Goal: Information Seeking & Learning: Learn about a topic

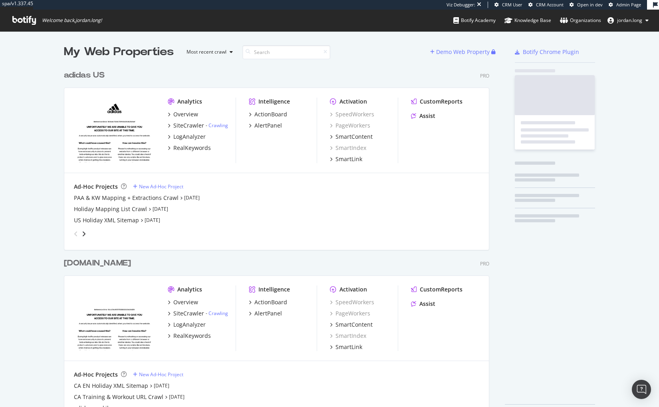
scroll to position [401, 647]
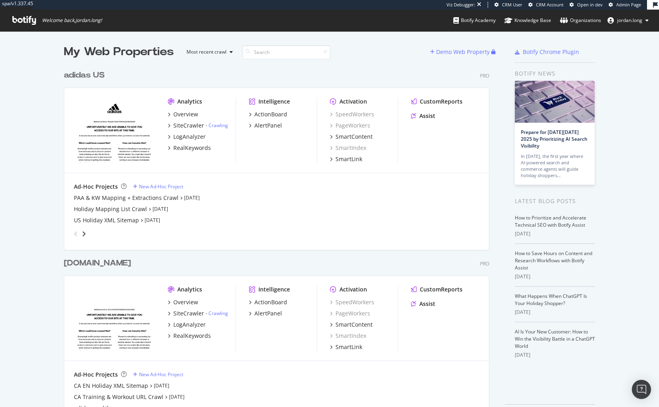
click at [89, 73] on div "adidas US" at bounding box center [84, 76] width 41 height 12
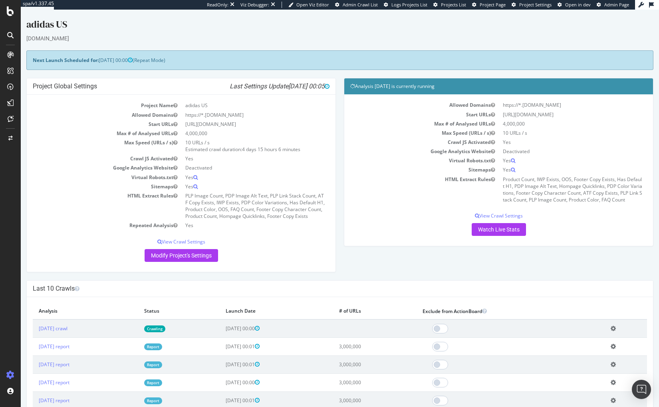
click at [333, 309] on th "Launch Date" at bounding box center [276, 311] width 113 height 16
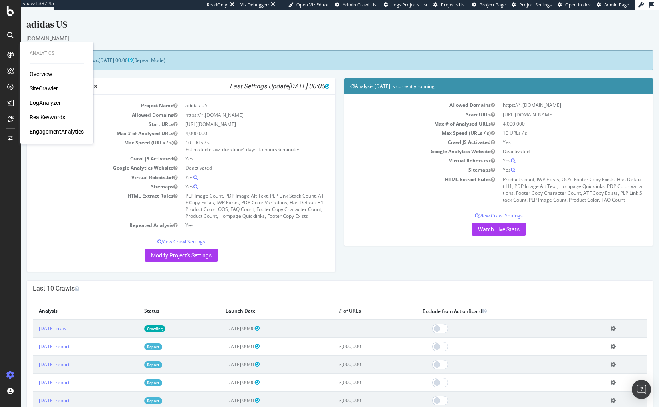
click at [56, 117] on div "RealKeywords" at bounding box center [48, 117] width 36 height 8
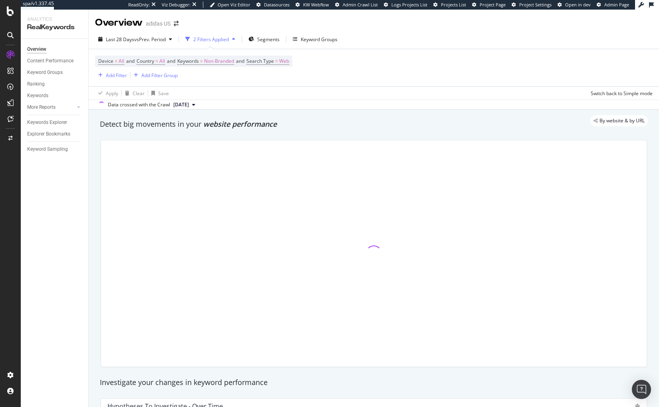
click at [198, 93] on div "Apply Clear Save Switch back to Simple mode" at bounding box center [374, 92] width 571 height 13
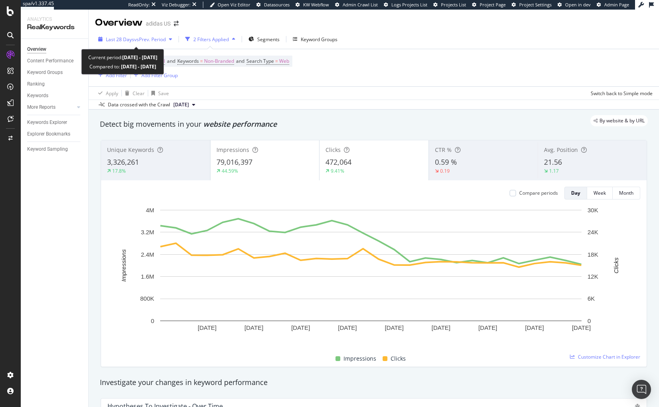
click at [144, 39] on span "vs Prev. Period" at bounding box center [150, 39] width 32 height 7
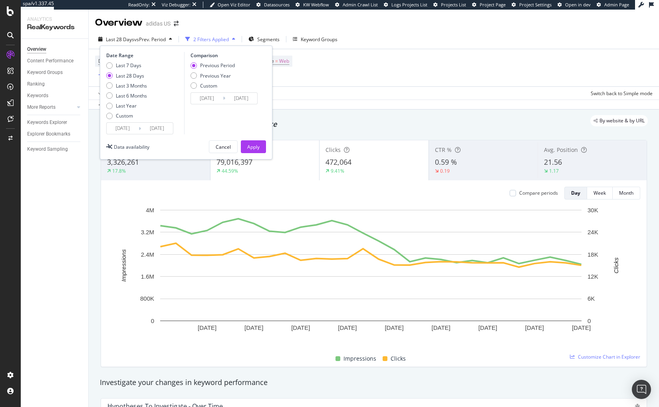
click at [134, 129] on input "[DATE]" at bounding box center [123, 128] width 32 height 11
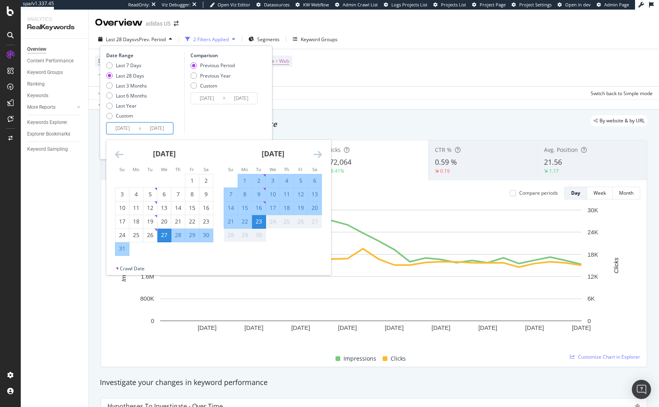
click at [117, 153] on icon "Move backward to switch to the previous month." at bounding box center [119, 154] width 8 height 10
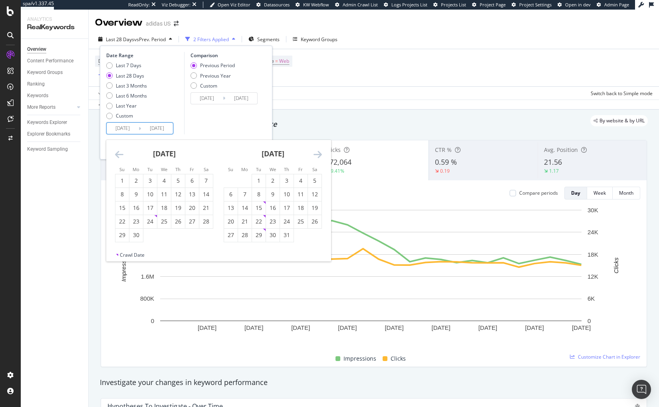
click at [117, 153] on icon "Move backward to switch to the previous month." at bounding box center [119, 154] width 8 height 10
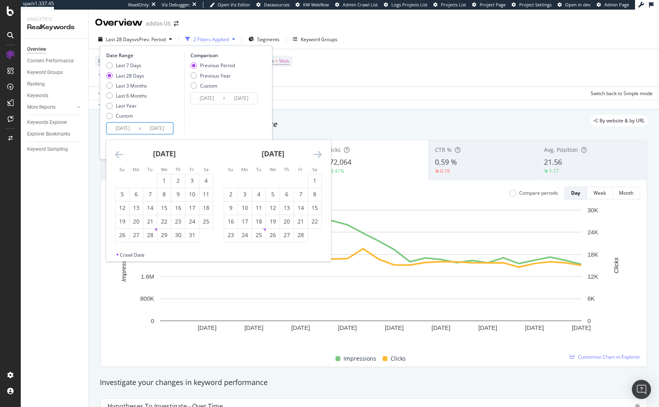
click at [117, 153] on icon "Move backward to switch to the previous month." at bounding box center [119, 154] width 8 height 10
click at [151, 180] on div "1" at bounding box center [150, 181] width 14 height 8
type input "[DATE]"
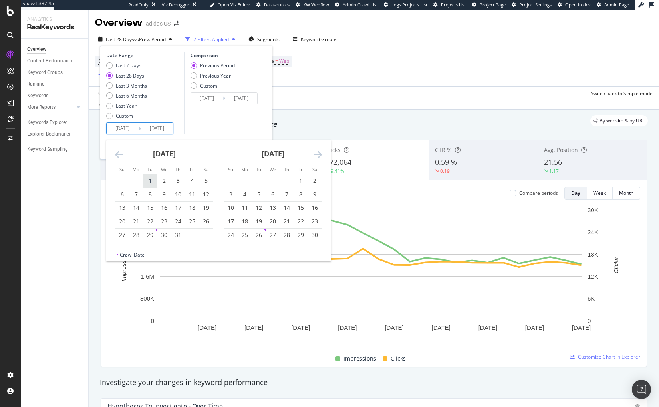
type input "[DATE]"
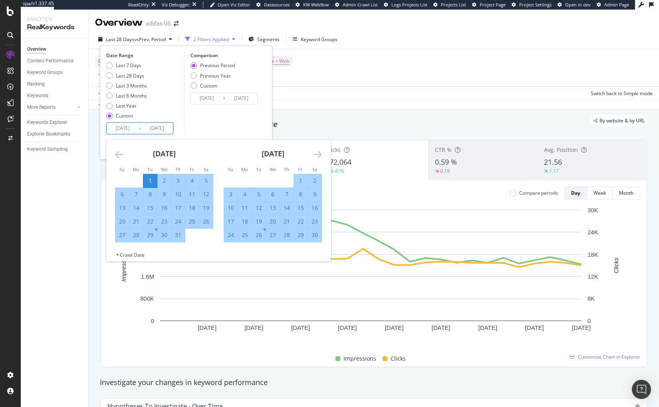
click at [318, 157] on icon "Move forward to switch to the next month." at bounding box center [318, 154] width 8 height 10
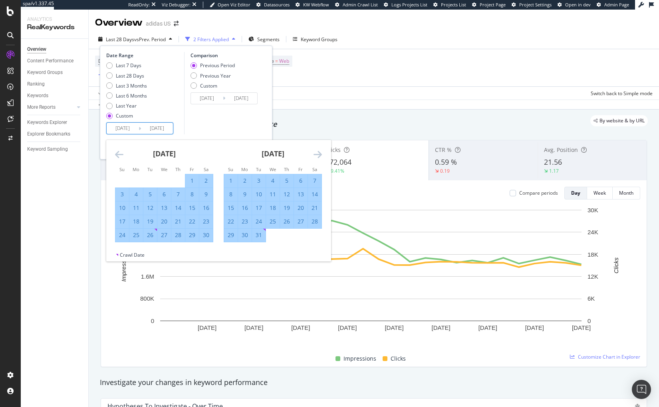
click at [193, 179] on div "1" at bounding box center [192, 181] width 14 height 8
type input "[DATE]"
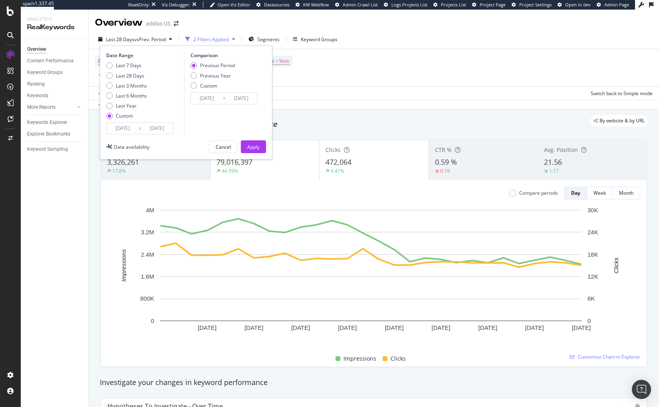
click at [131, 132] on input "[DATE]" at bounding box center [123, 128] width 32 height 11
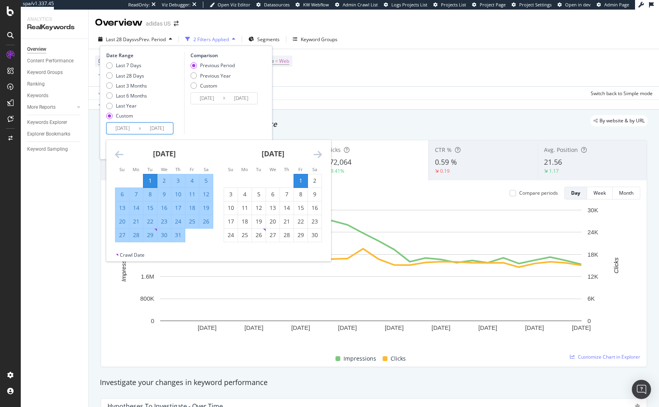
click at [298, 179] on div "1" at bounding box center [301, 181] width 14 height 8
type input "[DATE]"
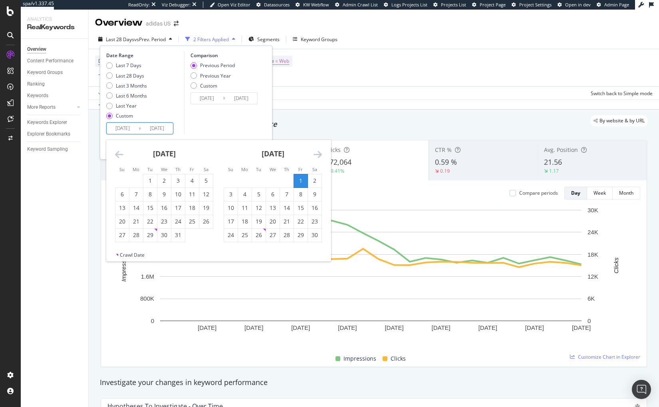
click at [318, 152] on icon "Move forward to switch to the next month." at bounding box center [318, 154] width 8 height 10
click at [260, 236] on div "31" at bounding box center [259, 235] width 14 height 8
type input "[DATE]"
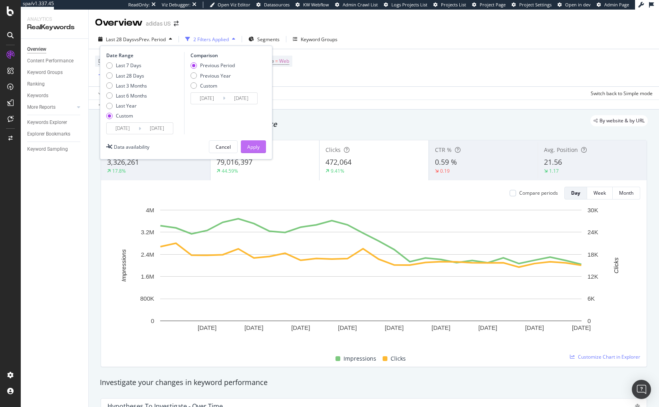
click at [254, 146] on div "Apply" at bounding box center [253, 146] width 12 height 7
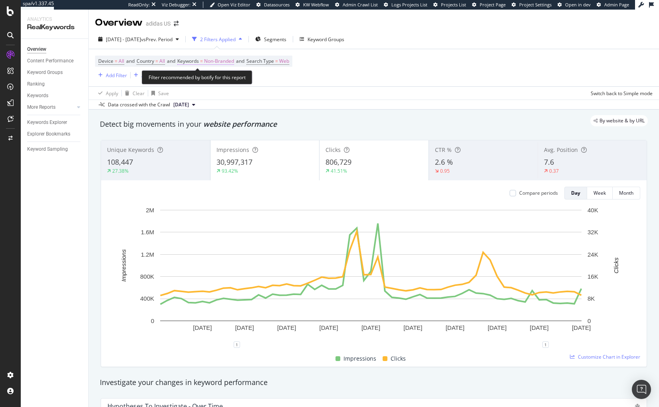
click at [218, 65] on span "Non-Branded" at bounding box center [219, 61] width 30 height 11
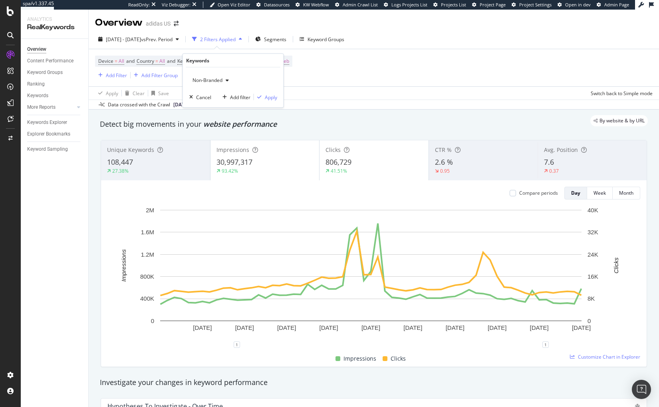
click at [224, 75] on div "Non-Branded" at bounding box center [210, 80] width 43 height 12
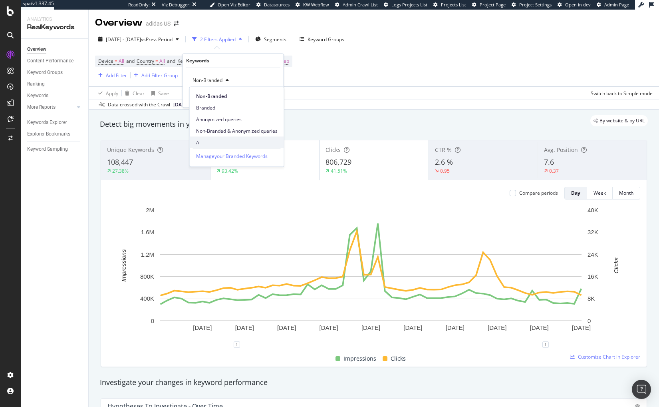
click at [203, 141] on span "All" at bounding box center [237, 142] width 82 height 7
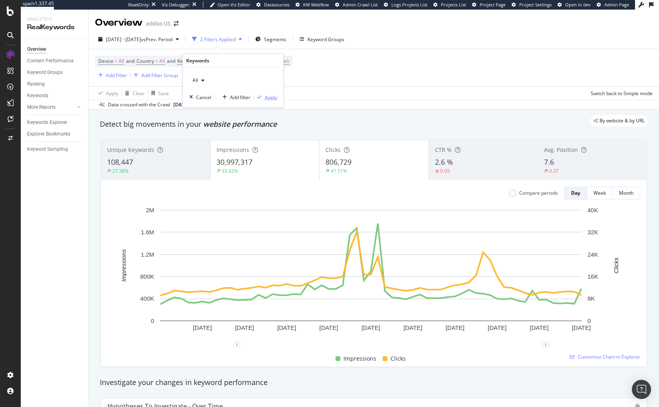
click at [272, 96] on div "Apply" at bounding box center [271, 97] width 12 height 7
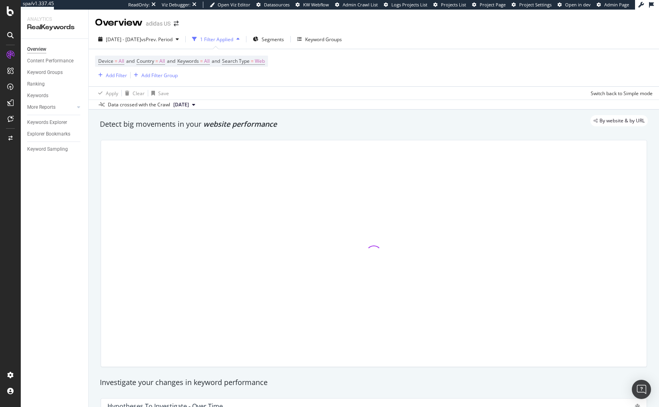
click at [425, 80] on div "Device = All and Country = All and Keywords = All and Search Type = Web Add Fil…" at bounding box center [374, 67] width 558 height 37
click at [115, 76] on div "Add Filter" at bounding box center [116, 75] width 21 height 7
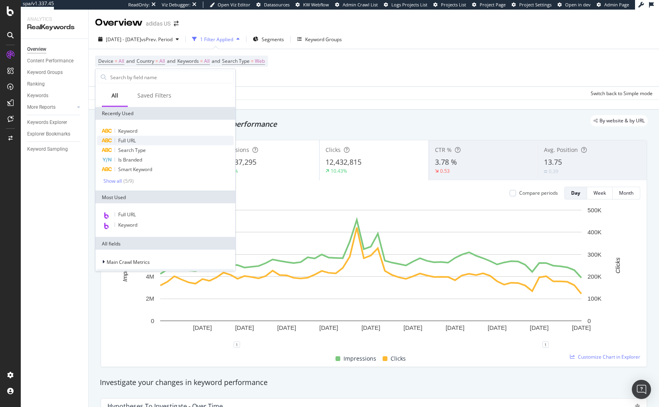
click at [132, 137] on span "Full URL" at bounding box center [127, 140] width 18 height 7
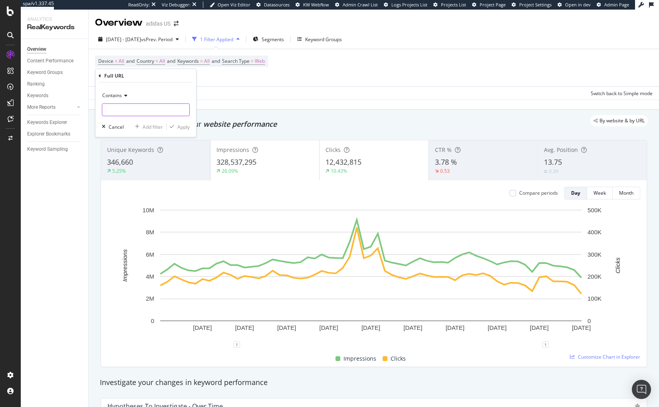
click at [116, 113] on input "text" at bounding box center [145, 109] width 87 height 13
click at [119, 96] on span "Contains" at bounding box center [112, 95] width 20 height 7
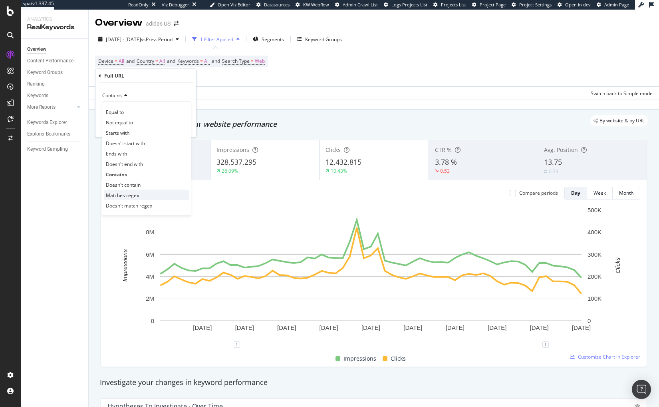
click at [123, 195] on span "Matches regex" at bounding box center [122, 194] width 33 height 7
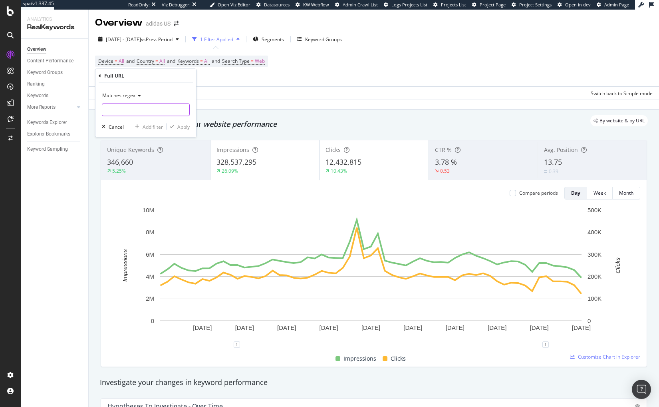
click at [117, 111] on input "text" at bounding box center [145, 109] width 87 height 13
type input "("
type input "(html|blog)"
click at [113, 92] on span "Matches regex" at bounding box center [118, 95] width 33 height 7
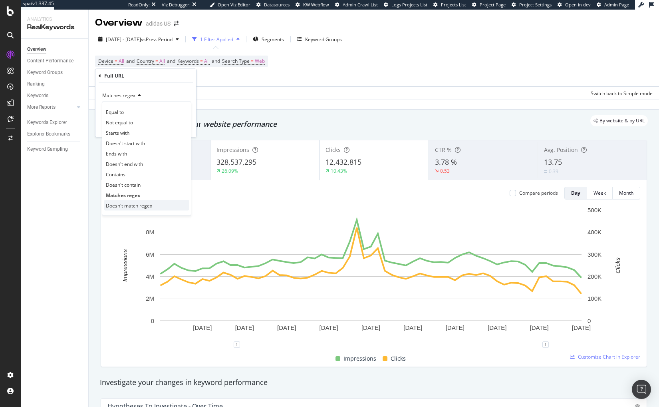
click at [128, 205] on span "Doesn't match regex" at bounding box center [129, 205] width 46 height 7
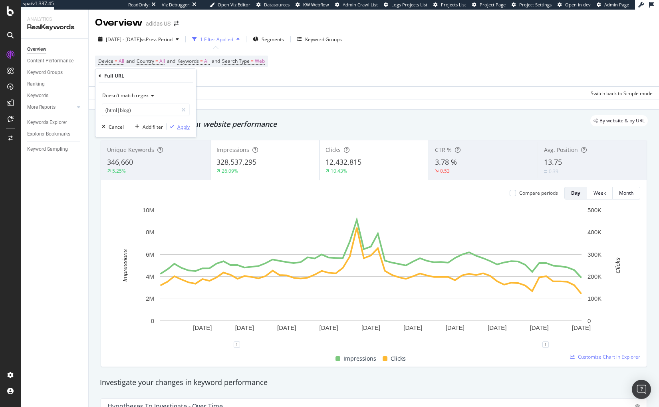
click at [180, 127] on div "Apply" at bounding box center [183, 126] width 12 height 7
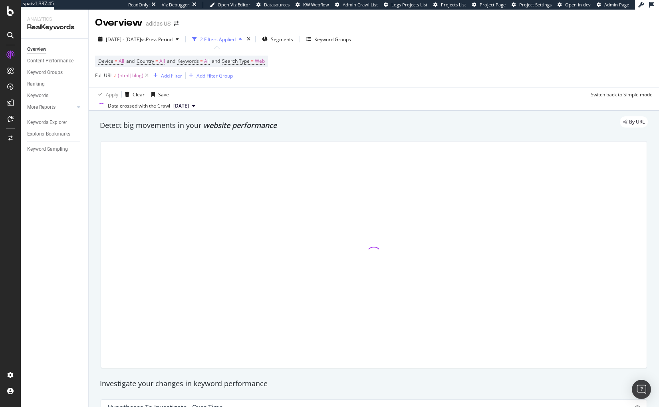
click at [326, 102] on div "Data crossed with the Crawl [DATE]" at bounding box center [374, 106] width 571 height 10
click at [369, 127] on div "By URL" at bounding box center [370, 121] width 556 height 11
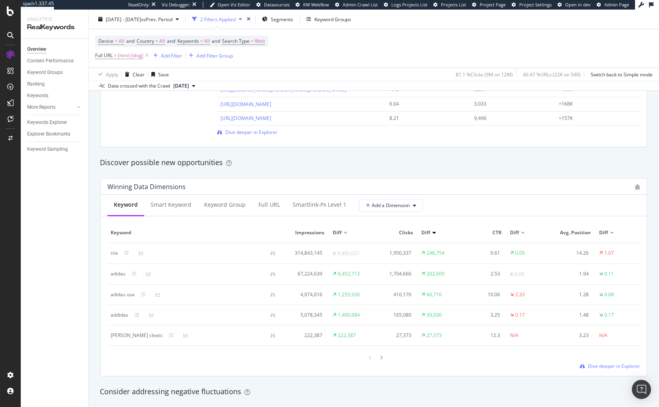
scroll to position [647, 0]
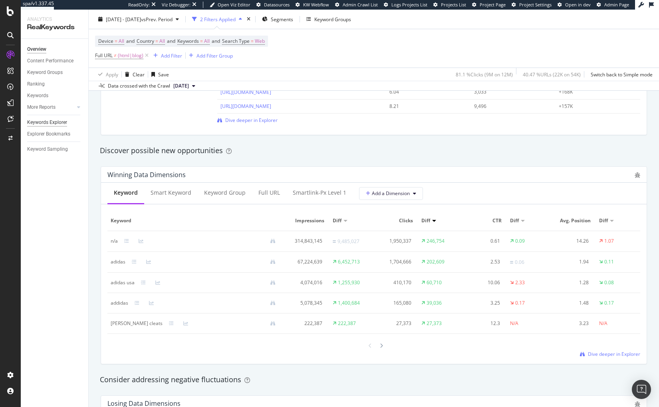
click at [48, 125] on div "Keywords Explorer" at bounding box center [47, 122] width 40 height 8
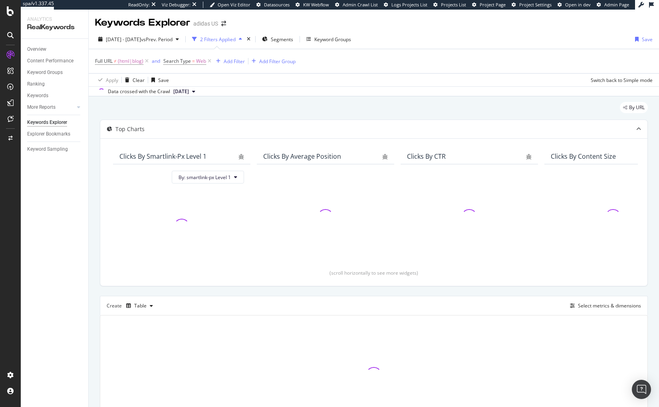
click at [380, 105] on div "By URL" at bounding box center [374, 111] width 548 height 18
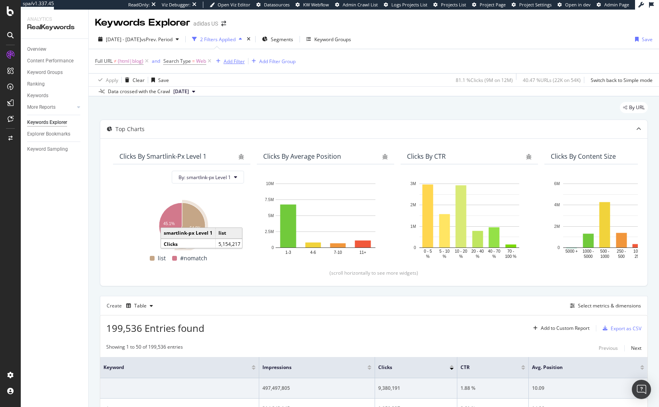
click at [232, 61] on div "Add Filter" at bounding box center [234, 61] width 21 height 7
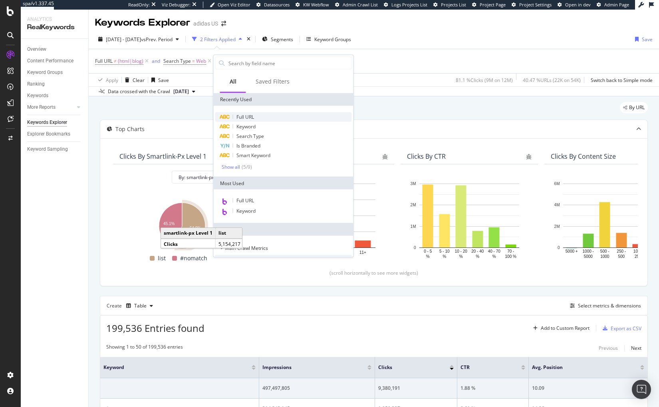
click at [255, 115] on div "Full URL" at bounding box center [283, 117] width 137 height 10
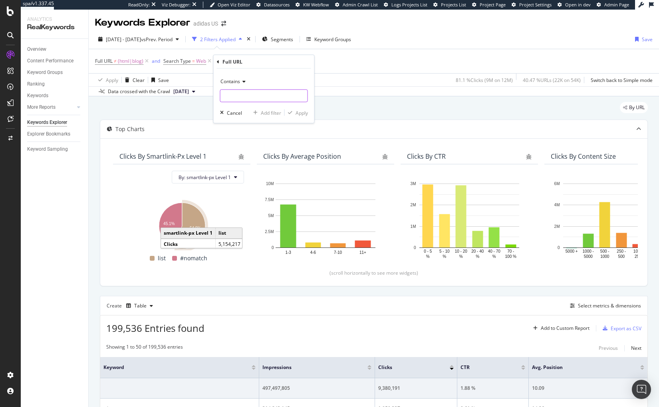
click at [231, 93] on input "text" at bounding box center [264, 96] width 87 height 13
click at [236, 82] on span "Contains" at bounding box center [231, 81] width 20 height 7
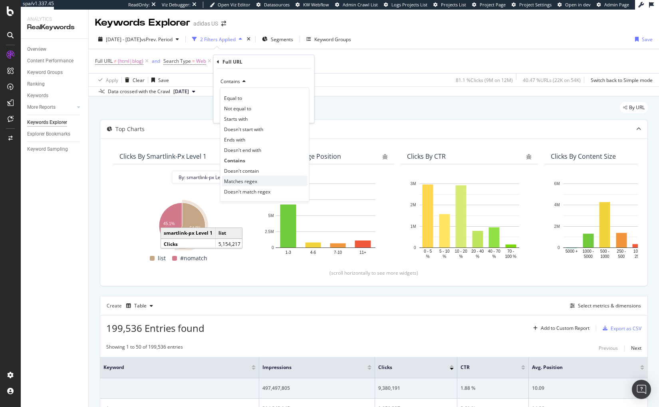
click at [240, 180] on span "Matches regex" at bounding box center [240, 180] width 33 height 7
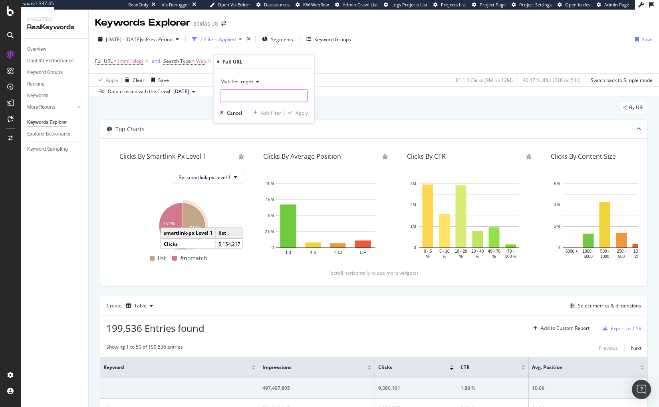
click at [237, 94] on input "text" at bounding box center [264, 96] width 87 height 13
type input "([DATE]|[DATE])"
click at [299, 112] on div "Apply" at bounding box center [302, 112] width 12 height 7
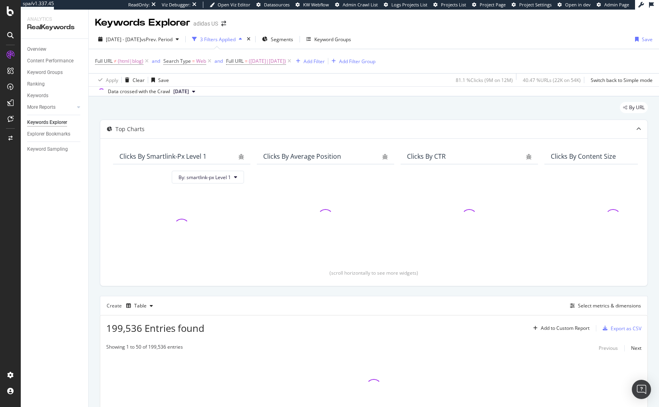
click at [299, 112] on div "By URL" at bounding box center [374, 111] width 548 height 18
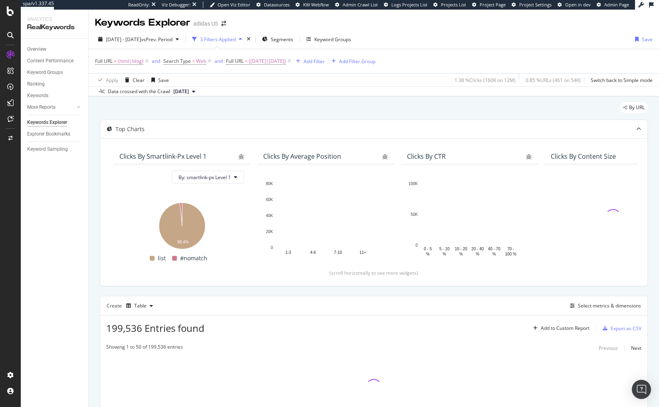
click at [301, 109] on div "By URL" at bounding box center [374, 111] width 548 height 18
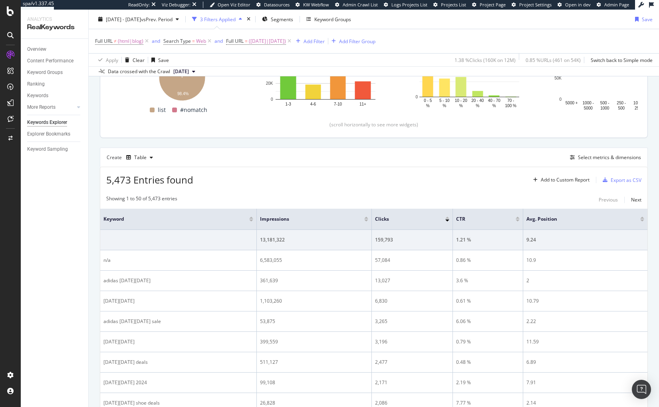
scroll to position [150, 0]
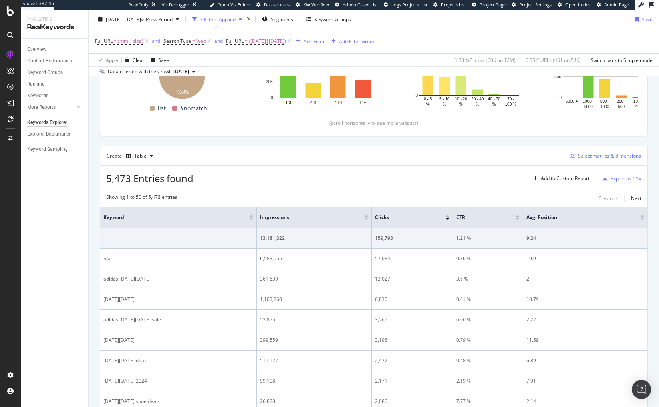
click at [596, 153] on div "Select metrics & dimensions" at bounding box center [609, 155] width 63 height 7
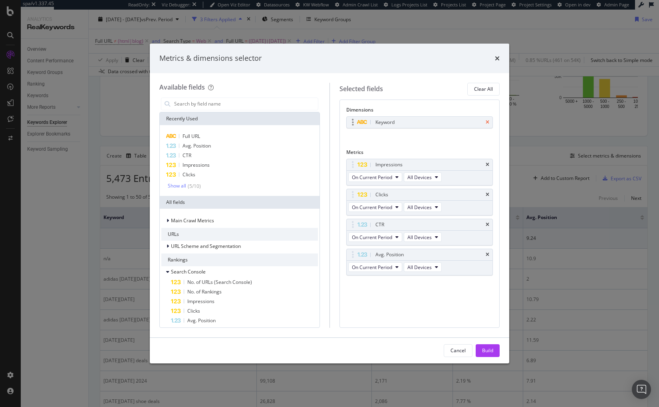
click at [488, 123] on icon "times" at bounding box center [488, 122] width 4 height 5
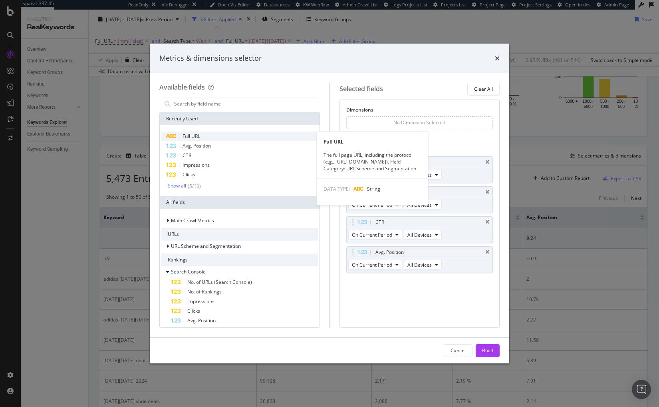
click at [208, 139] on div "Full URL" at bounding box center [239, 136] width 157 height 10
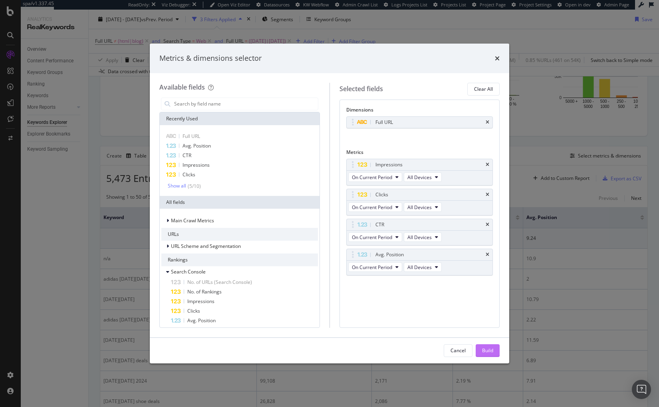
click at [483, 350] on div "Build" at bounding box center [487, 350] width 11 height 7
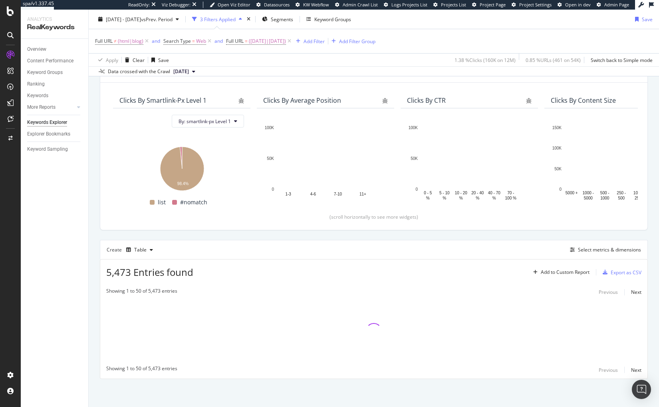
click at [221, 233] on div "Top Charts Clicks By smartlink-px Level 1 By: smartlink-px Level 1 Hold CMD (⌘)…" at bounding box center [374, 221] width 548 height 315
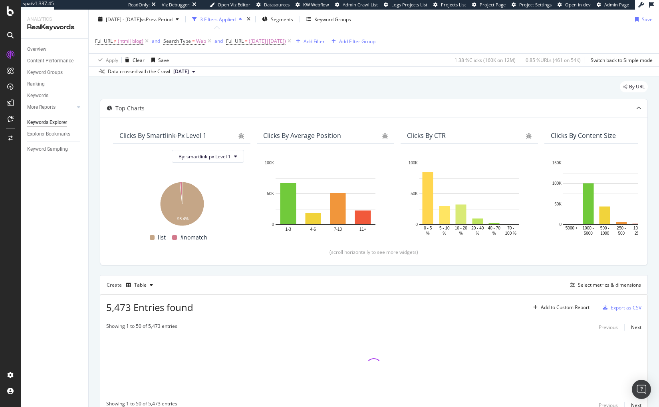
scroll to position [0, 0]
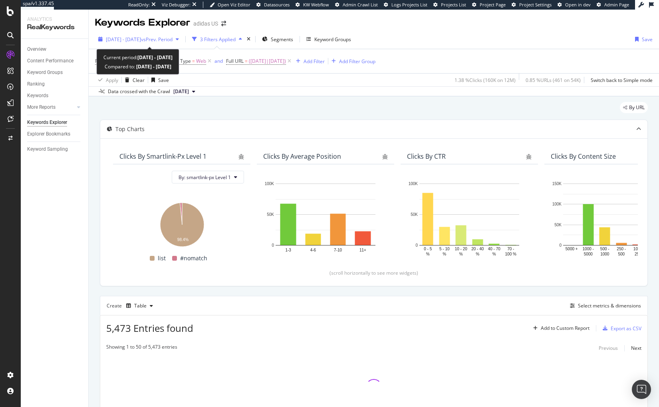
click at [122, 35] on div "[DATE] - [DATE] vs Prev. Period" at bounding box center [138, 39] width 87 height 12
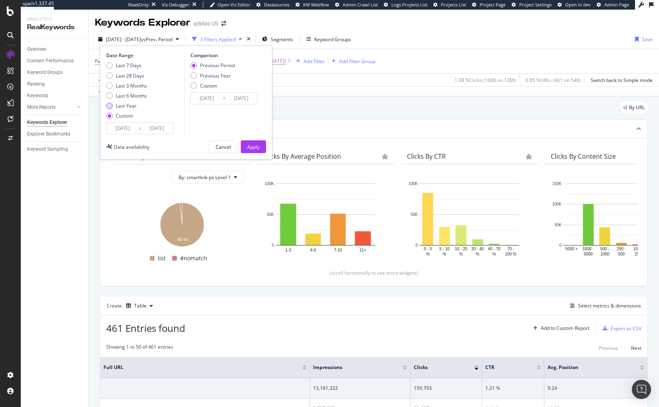
click at [125, 107] on div "Last Year" at bounding box center [126, 105] width 21 height 7
type input "[DATE]"
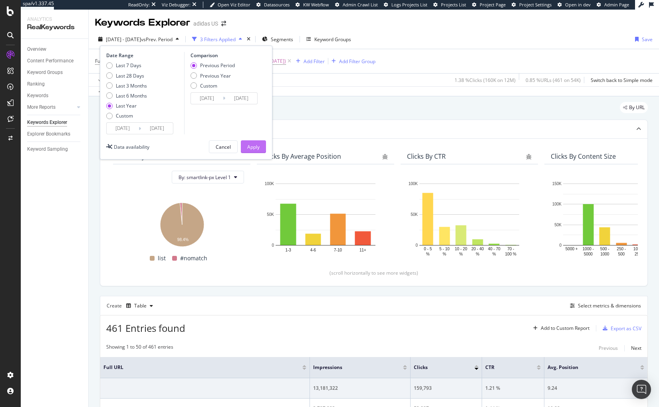
click at [249, 147] on div "Apply" at bounding box center [253, 146] width 12 height 7
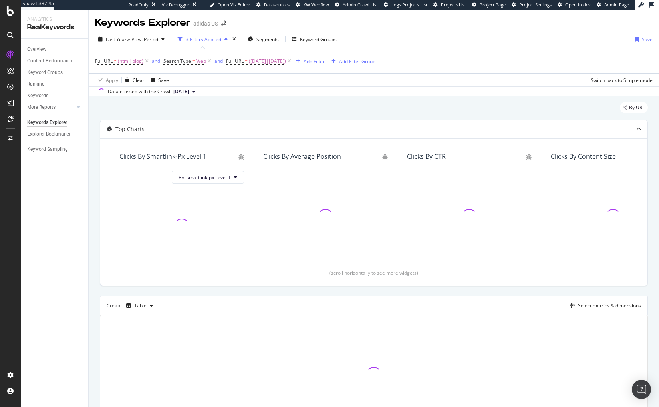
click at [326, 108] on div "By URL" at bounding box center [374, 111] width 548 height 18
click at [314, 113] on div "By URL" at bounding box center [374, 111] width 548 height 18
click at [316, 115] on div "By URL" at bounding box center [374, 111] width 548 height 18
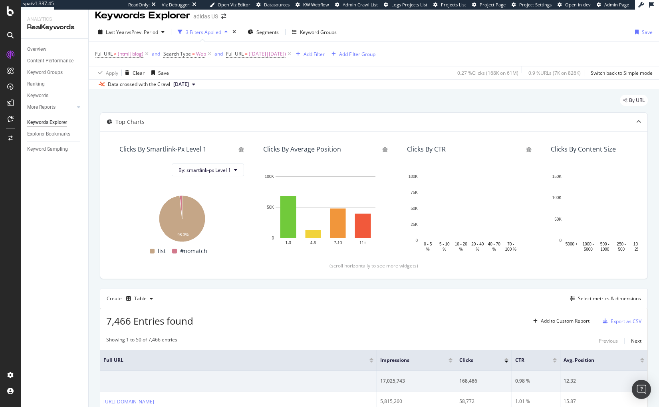
scroll to position [16, 0]
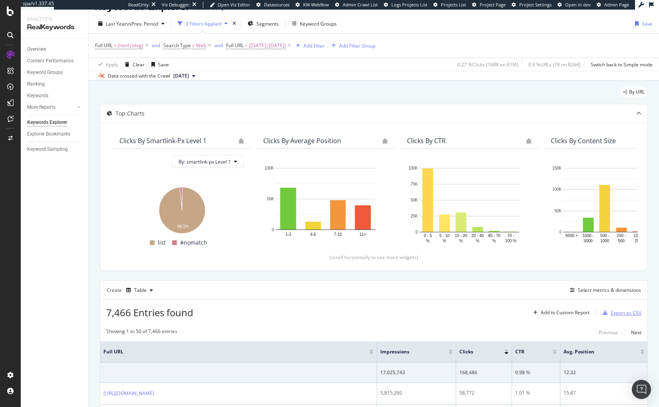
click at [614, 316] on div "Export as CSV" at bounding box center [626, 312] width 31 height 7
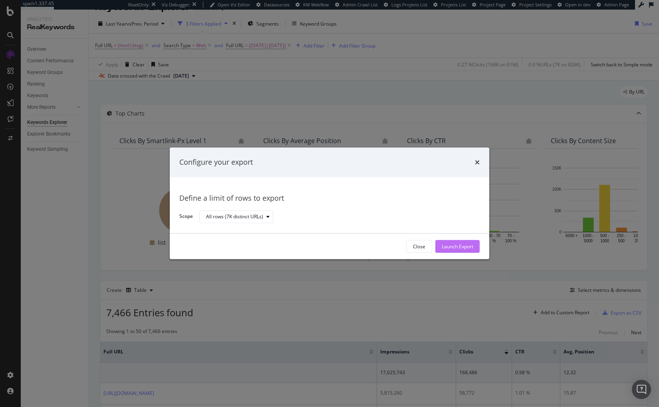
click at [465, 246] on div "Launch Export" at bounding box center [458, 246] width 32 height 7
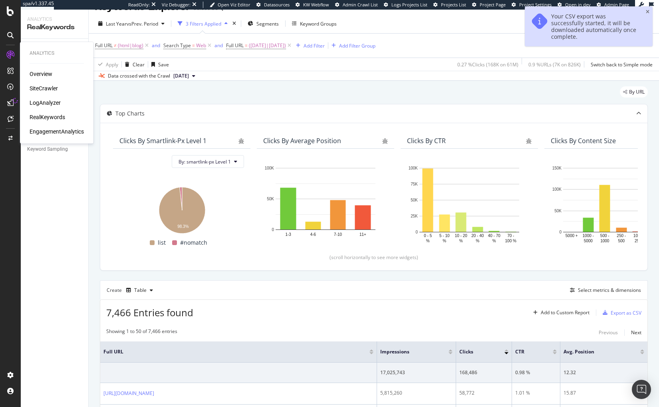
click at [40, 87] on div "SiteCrawler" at bounding box center [44, 88] width 28 height 8
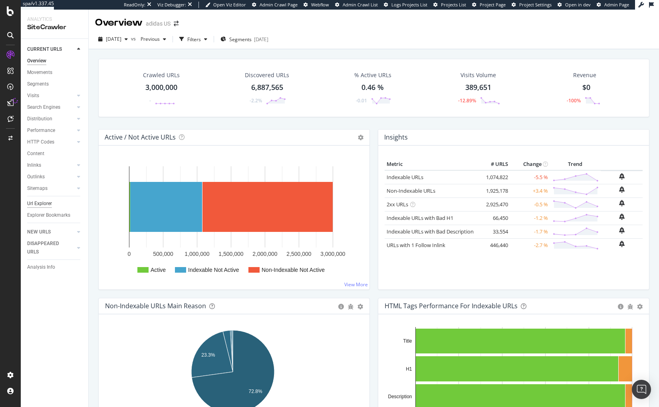
click at [39, 205] on div "Url Explorer" at bounding box center [39, 203] width 25 height 8
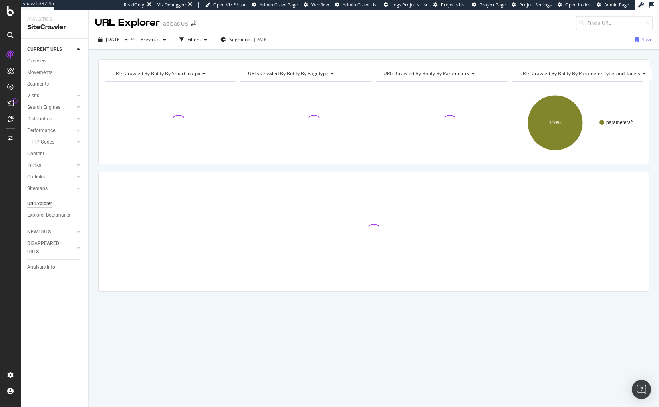
click at [92, 207] on div "URLs Crawled By Botify By smartlink_px Chart (by Value) Table Expand Export as …" at bounding box center [374, 189] width 571 height 261
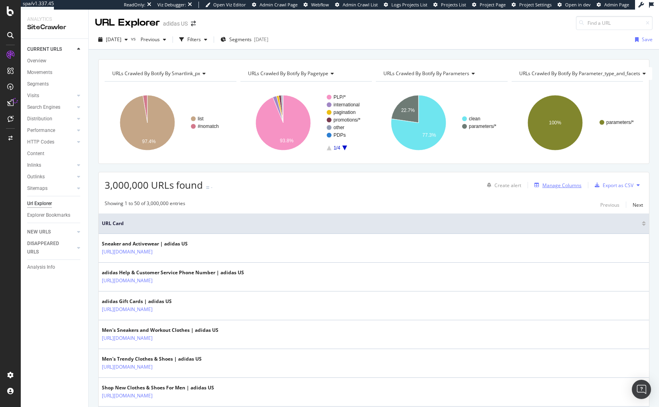
click at [553, 182] on div "Manage Columns" at bounding box center [562, 185] width 39 height 7
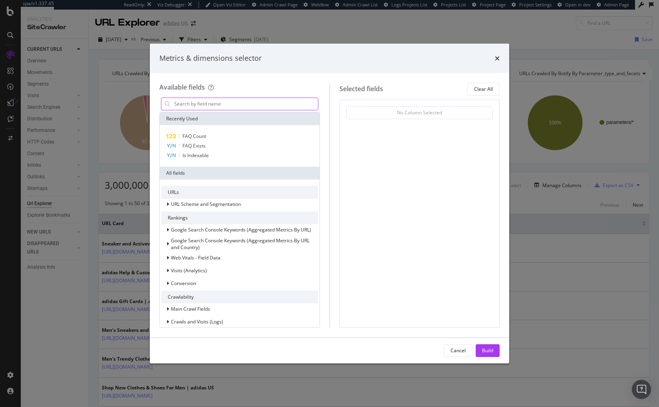
click at [211, 101] on input "modal" at bounding box center [245, 104] width 145 height 12
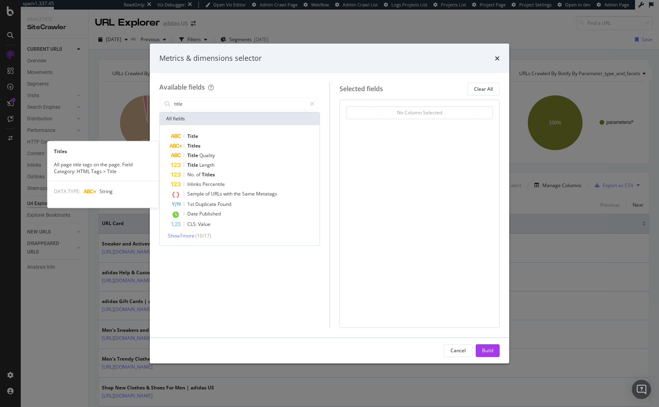
click at [216, 133] on div "Title" at bounding box center [244, 136] width 147 height 10
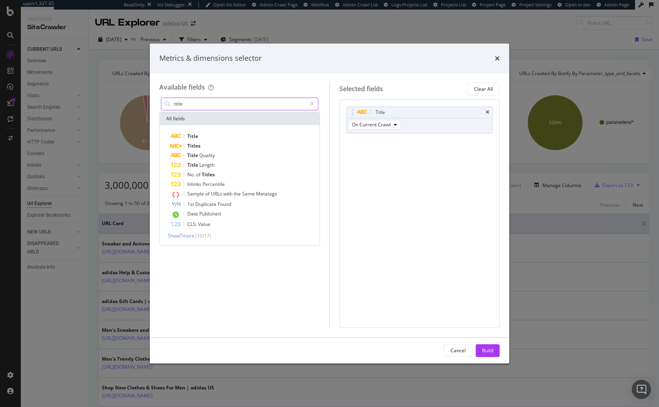
click at [204, 100] on input "title" at bounding box center [239, 104] width 133 height 12
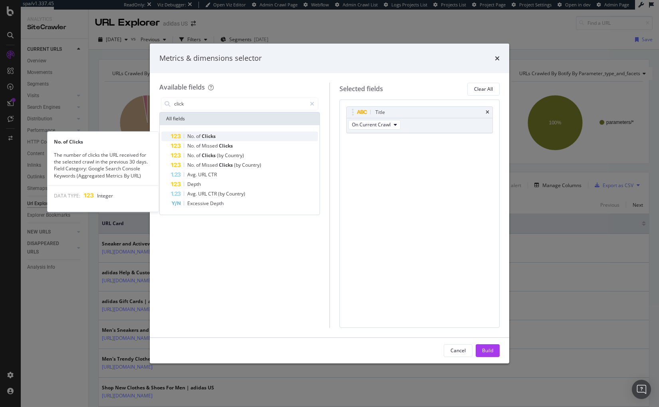
click at [219, 138] on div "No. of Clicks" at bounding box center [244, 136] width 147 height 10
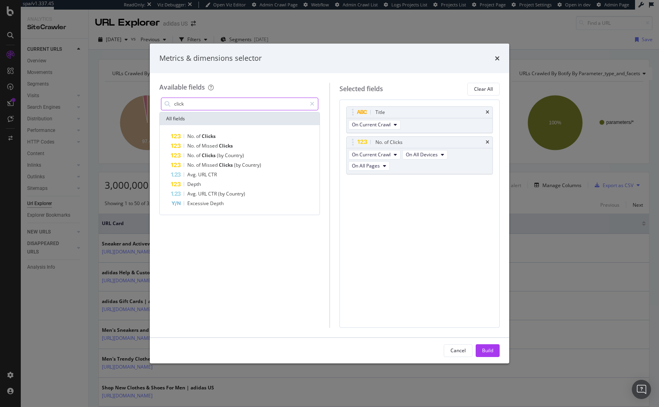
click at [196, 102] on input "click" at bounding box center [239, 104] width 133 height 12
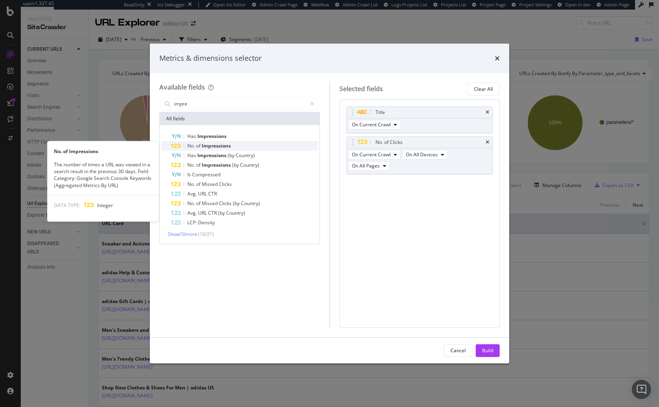
click at [201, 142] on span "of" at bounding box center [199, 145] width 6 height 7
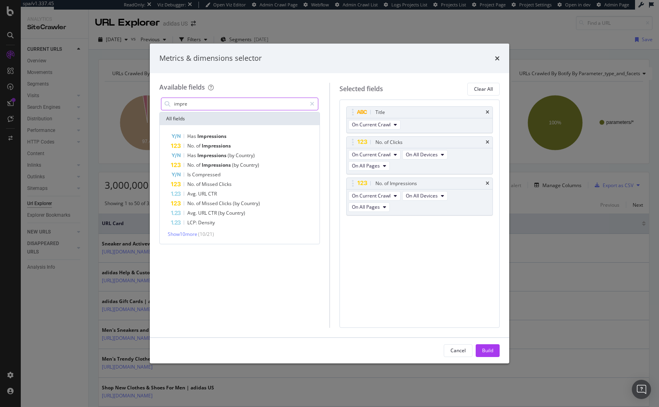
click at [213, 103] on input "impre" at bounding box center [239, 104] width 133 height 12
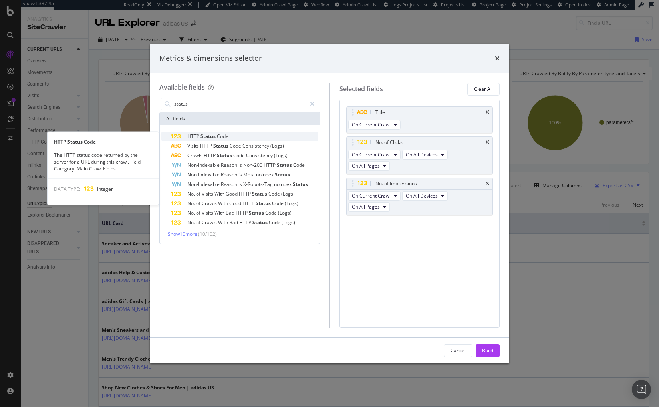
click at [217, 134] on span "Code" at bounding box center [223, 136] width 12 height 7
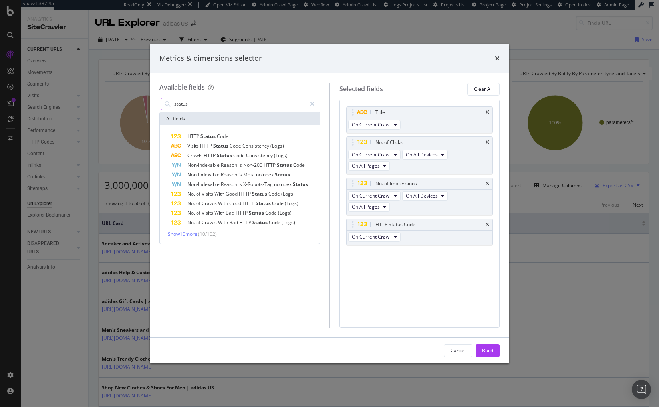
click at [207, 101] on input "status" at bounding box center [239, 104] width 133 height 12
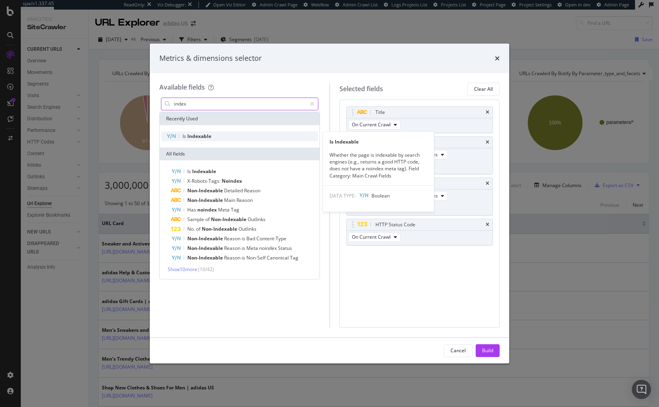
type input "index"
click at [220, 138] on div "Is Indexable" at bounding box center [239, 136] width 157 height 10
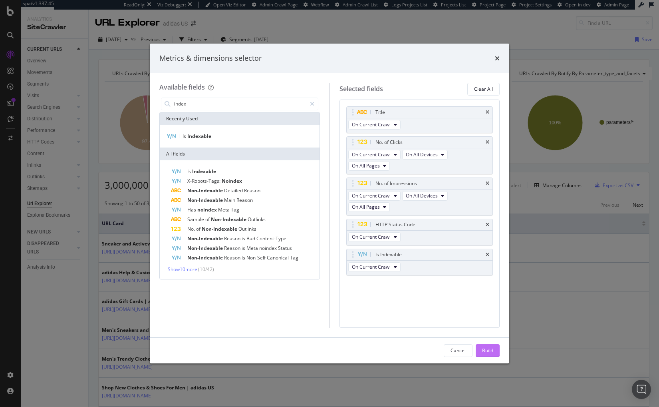
click at [482, 348] on div "Build" at bounding box center [487, 350] width 11 height 7
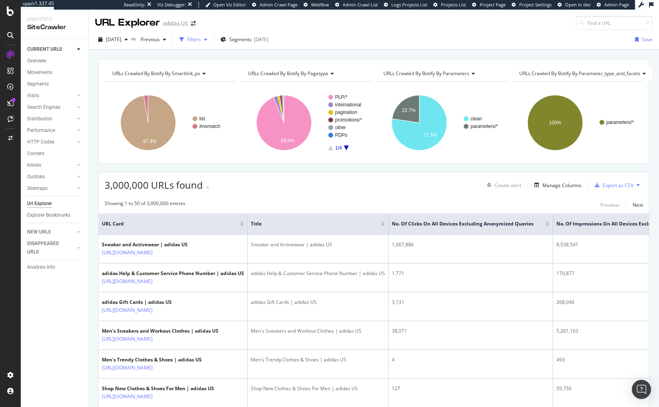
click at [187, 36] on div "button" at bounding box center [181, 39] width 11 height 11
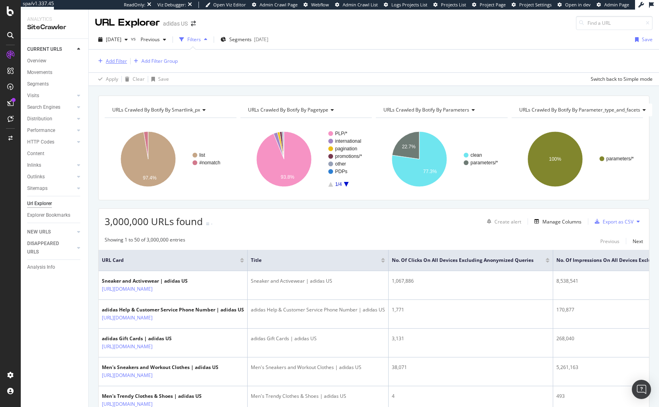
click at [119, 59] on div "Add Filter" at bounding box center [116, 61] width 21 height 7
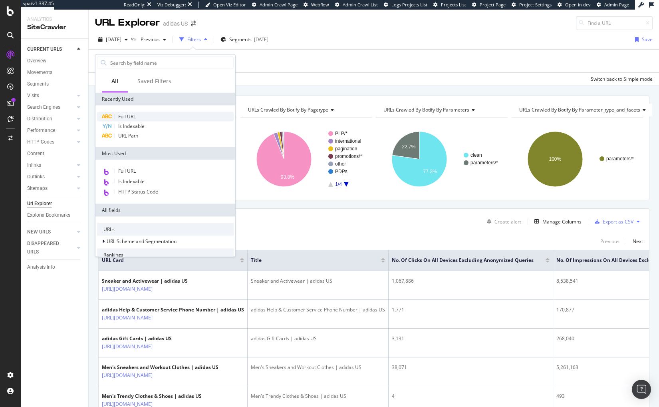
click at [127, 113] on span "Full URL" at bounding box center [127, 116] width 18 height 7
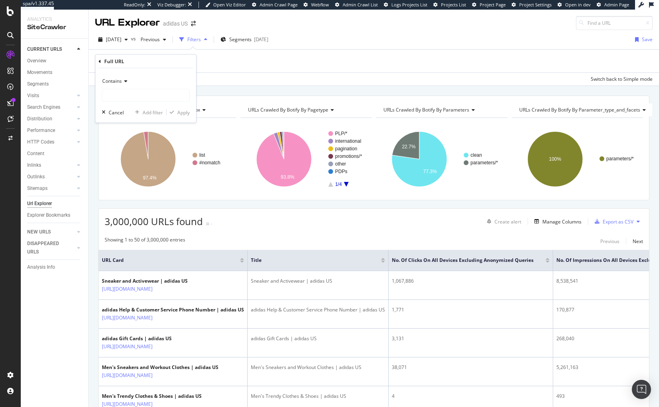
click at [116, 85] on div "Contains" at bounding box center [146, 81] width 88 height 13
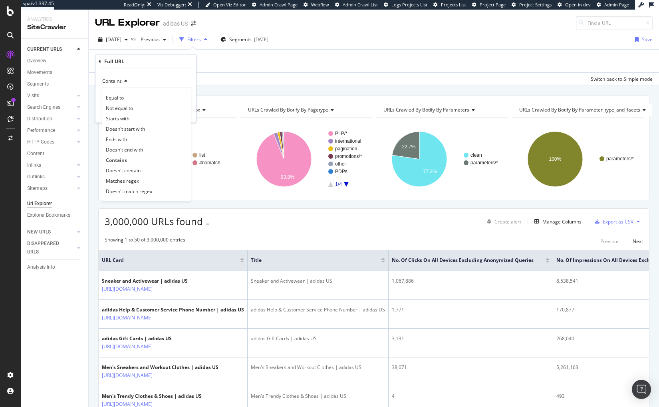
click at [119, 183] on span "Matches regex" at bounding box center [122, 180] width 33 height 7
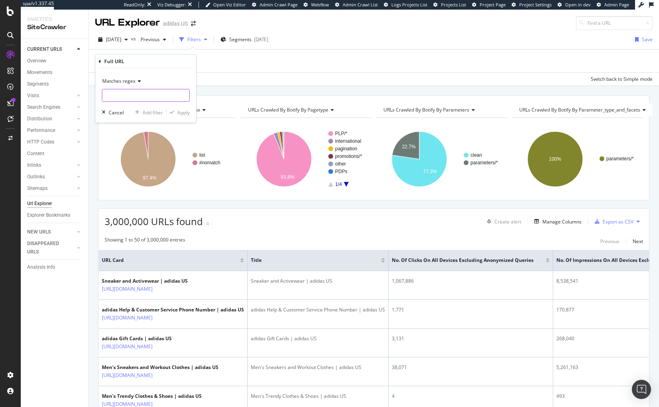
click at [125, 95] on input "text" at bounding box center [145, 95] width 87 height 13
type input "([DATE]|[DATE])"
click at [178, 113] on div "Apply" at bounding box center [183, 112] width 12 height 7
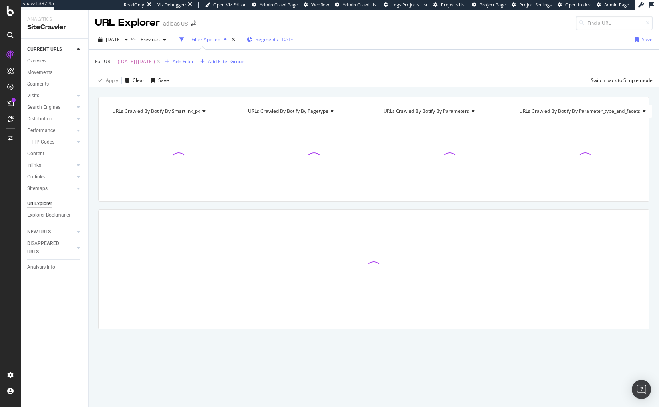
click at [272, 41] on div "Segments [DATE]" at bounding box center [271, 39] width 48 height 7
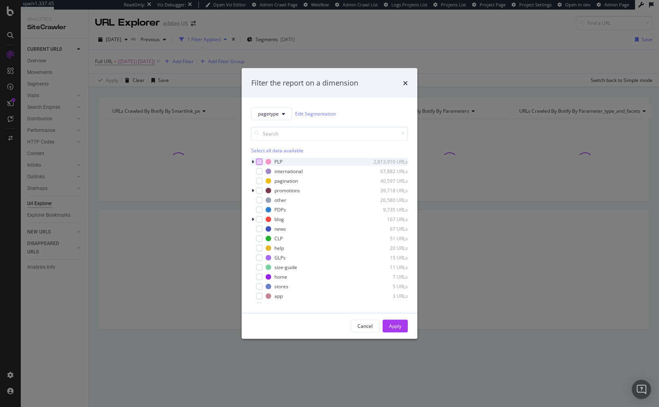
click at [259, 159] on div "modal" at bounding box center [259, 161] width 6 height 6
click at [397, 328] on div "Apply" at bounding box center [395, 325] width 12 height 7
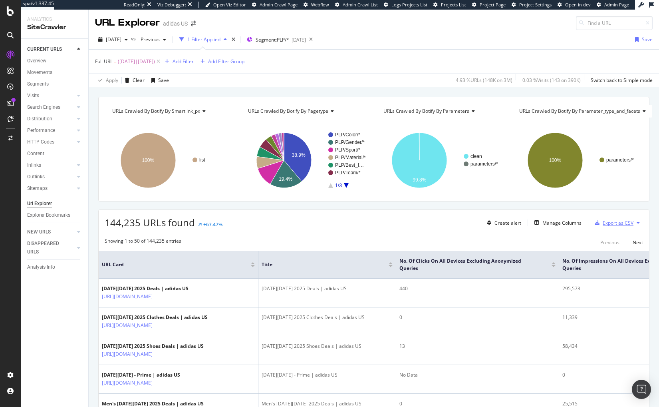
click at [619, 222] on div "Export as CSV" at bounding box center [618, 222] width 31 height 7
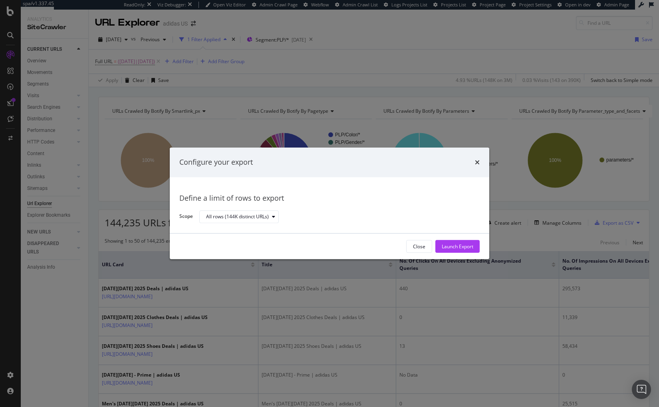
click at [479, 159] on div "times" at bounding box center [477, 162] width 5 height 10
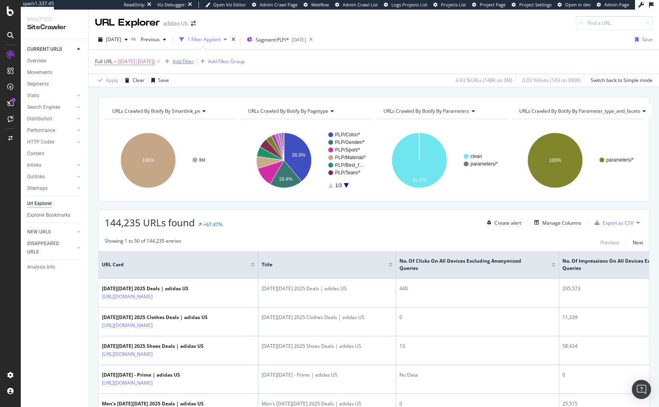
click at [194, 61] on div "Add Filter" at bounding box center [183, 61] width 21 height 7
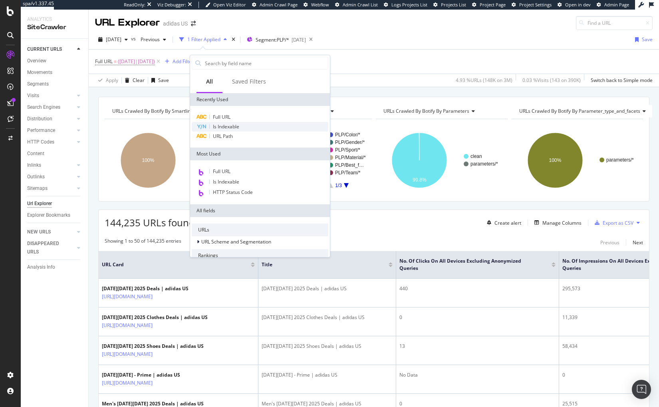
click at [235, 128] on span "Is Indexable" at bounding box center [226, 126] width 26 height 7
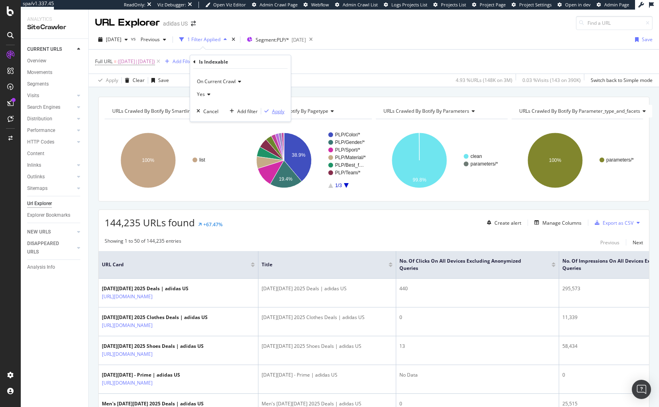
click at [275, 108] on div "Apply" at bounding box center [278, 111] width 12 height 7
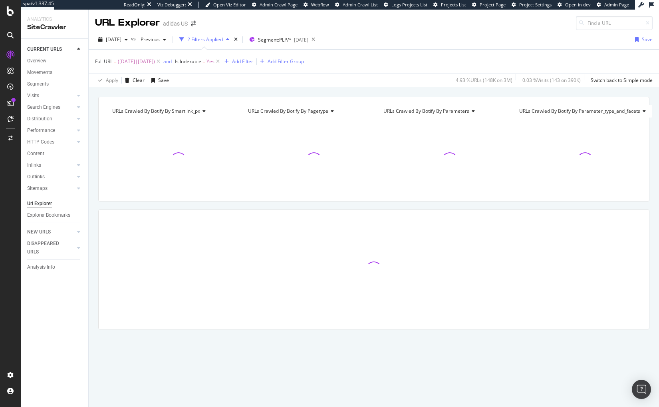
click at [320, 93] on div "URLs Crawled By Botify By smartlink_px Chart (by Value) Table Expand Export as …" at bounding box center [374, 96] width 571 height 19
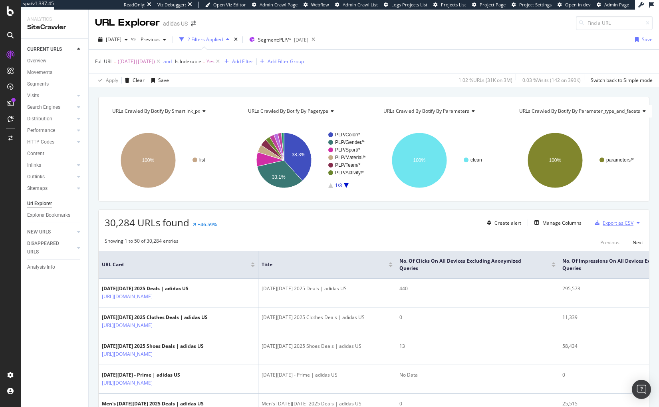
click at [624, 218] on div "Export as CSV" at bounding box center [613, 223] width 42 height 12
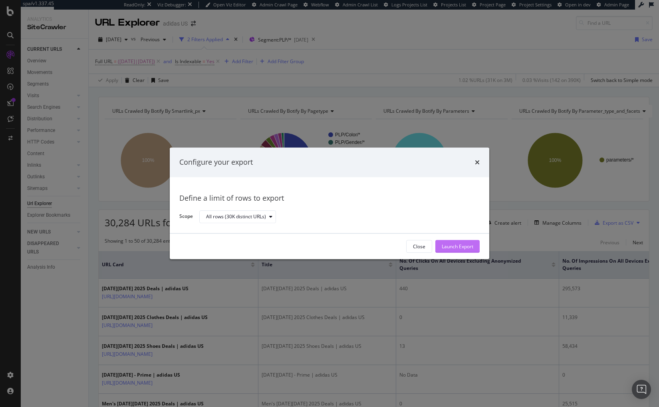
click at [465, 245] on div "Launch Export" at bounding box center [458, 246] width 32 height 7
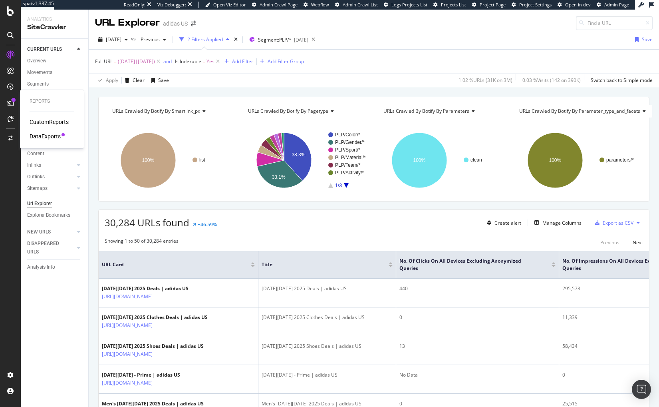
click at [48, 135] on div "DataExports" at bounding box center [45, 136] width 31 height 8
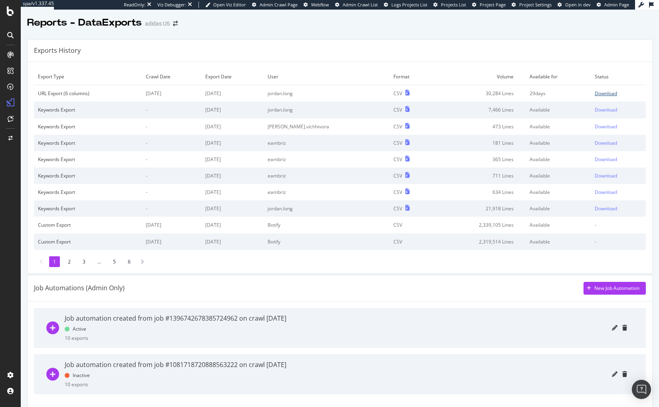
click at [595, 93] on div "Download" at bounding box center [606, 93] width 22 height 7
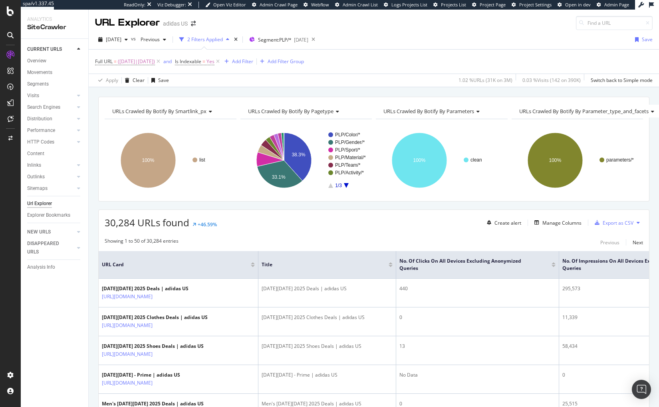
click at [409, 75] on div "Apply Clear Save 1.02 % URLs ( 31K on 3M ) 0.03 % Visits ( 142 on 390K ) Switch…" at bounding box center [374, 80] width 571 height 13
click at [41, 134] on div "DataExports" at bounding box center [45, 136] width 31 height 8
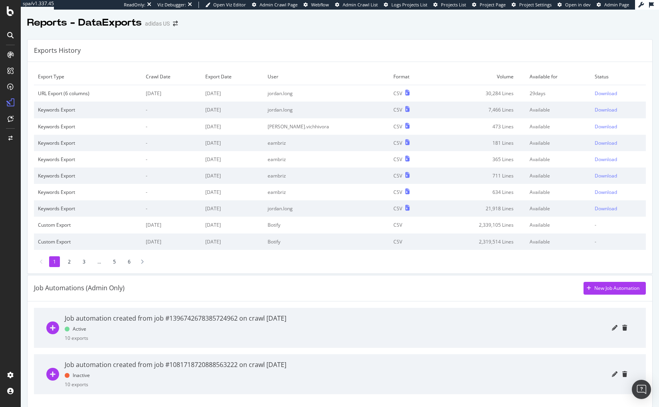
click at [598, 114] on td "Download" at bounding box center [618, 109] width 55 height 16
click at [597, 111] on div "Download" at bounding box center [606, 109] width 22 height 7
click at [283, 44] on div "Exports History" at bounding box center [340, 51] width 625 height 22
